Goal: Download file/media

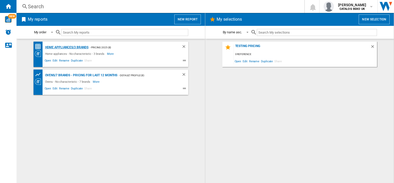
click at [66, 46] on div "Home appliances/3 brands" at bounding box center [66, 47] width 45 height 6
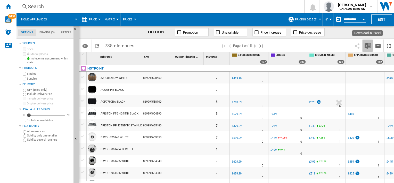
click at [370, 46] on img "Download in Excel" at bounding box center [368, 46] width 6 height 6
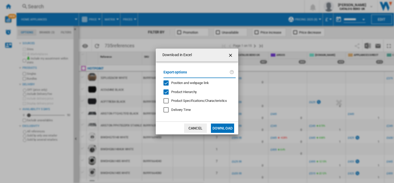
click at [215, 129] on button "Download" at bounding box center [222, 127] width 23 height 9
